Goal: Navigation & Orientation: Go to known website

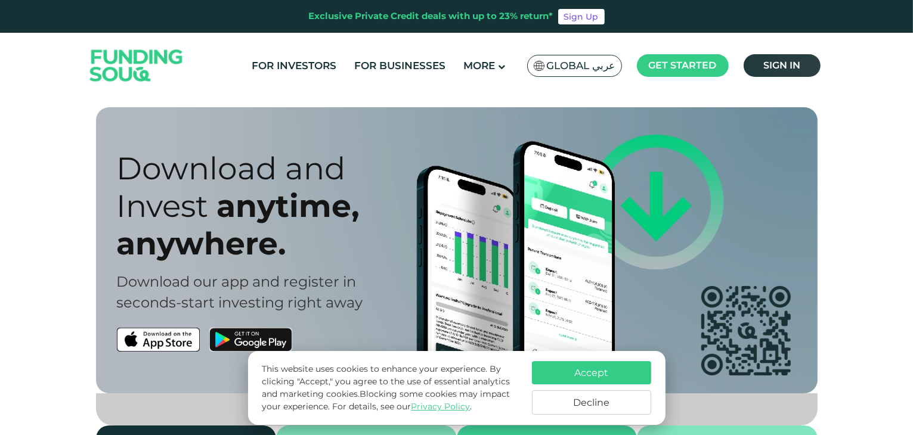
click at [792, 60] on span "Sign in" at bounding box center [781, 65] width 37 height 11
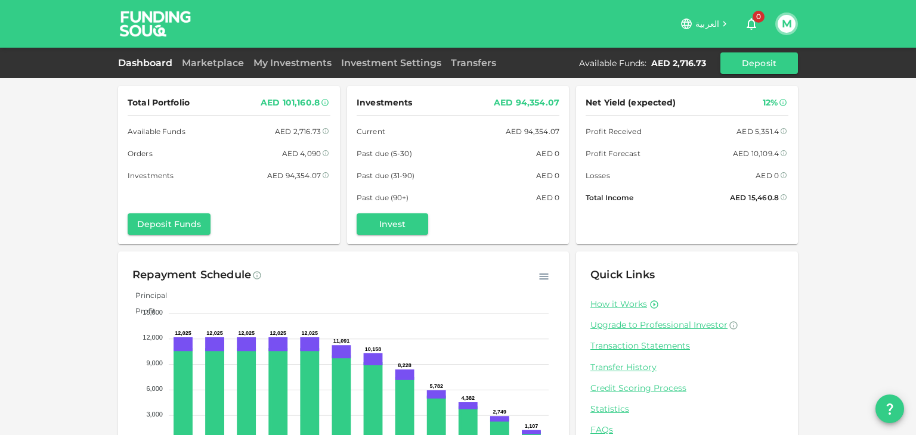
scroll to position [58, 0]
